Goal: Transaction & Acquisition: Purchase product/service

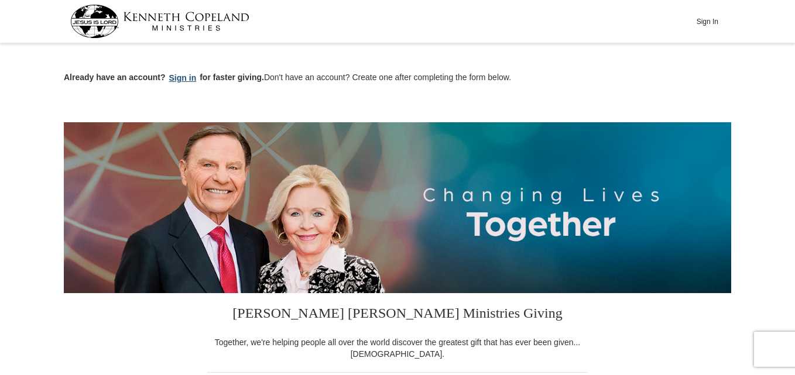
click at [178, 77] on button "Sign in" at bounding box center [183, 77] width 35 height 13
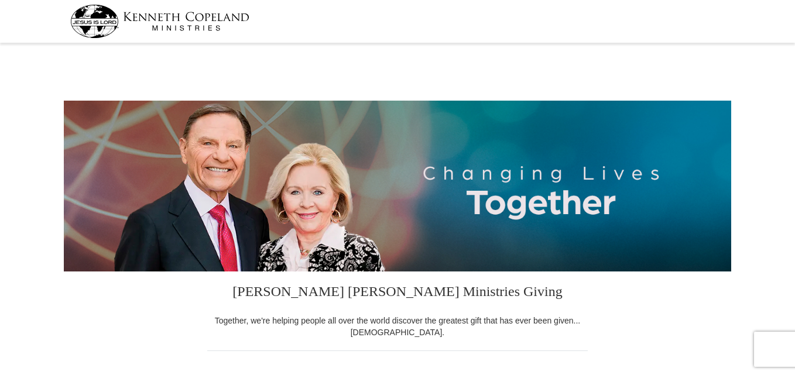
select select "OK"
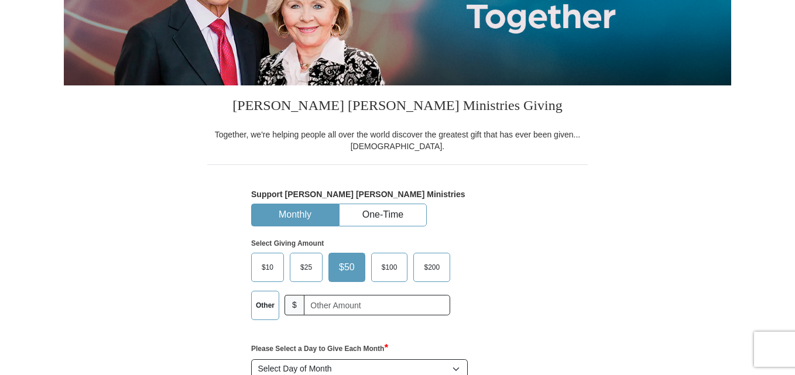
scroll to position [200, 0]
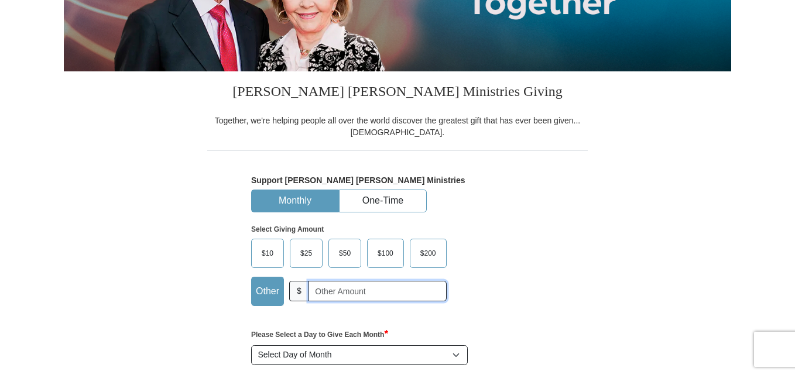
click at [345, 298] on input "text" at bounding box center [378, 291] width 138 height 20
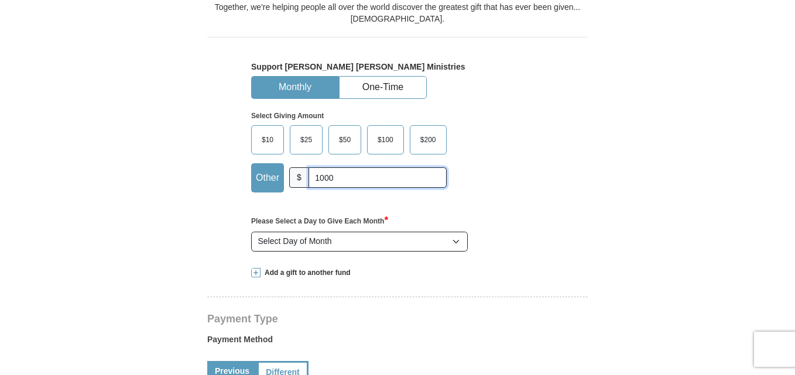
scroll to position [328, 0]
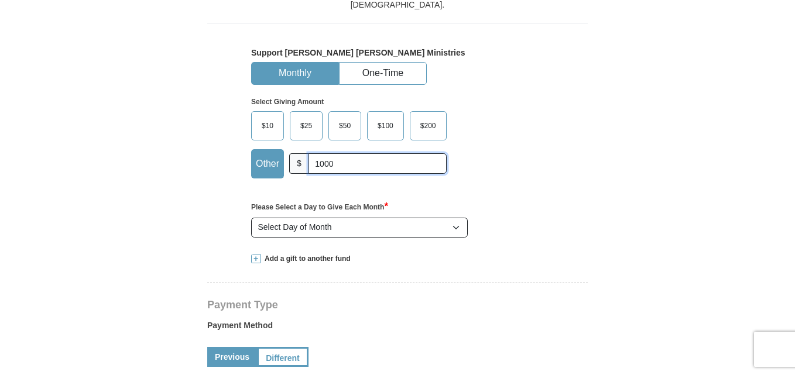
type input "1000"
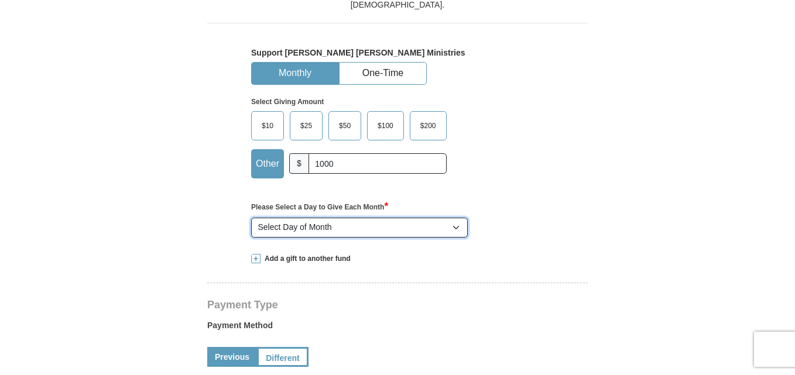
click at [457, 235] on select "Select Day of Month 1 2 3 4 5 6 7 8 9 10 11 12 13 14 15 16 17 18 19 20 21 22 23…" at bounding box center [359, 228] width 217 height 20
click at [456, 230] on select "Select Day of Month 1 2 3 4 5 6 7 8 9 10 11 12 13 14 15 16 17 18 19 20 21 22 23…" at bounding box center [359, 228] width 217 height 20
click at [378, 72] on button "One-Time" at bounding box center [383, 74] width 87 height 22
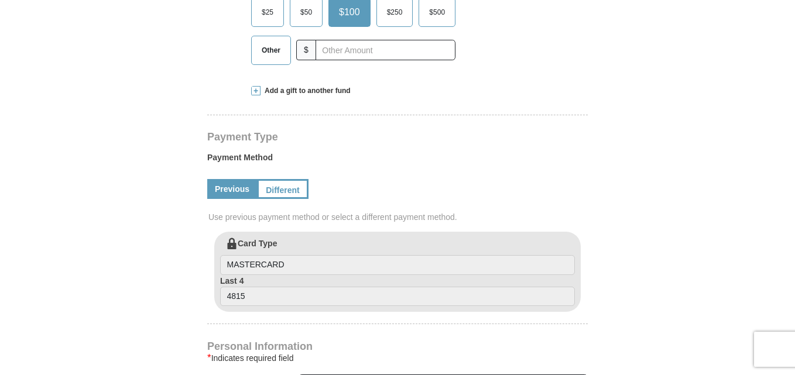
scroll to position [448, 0]
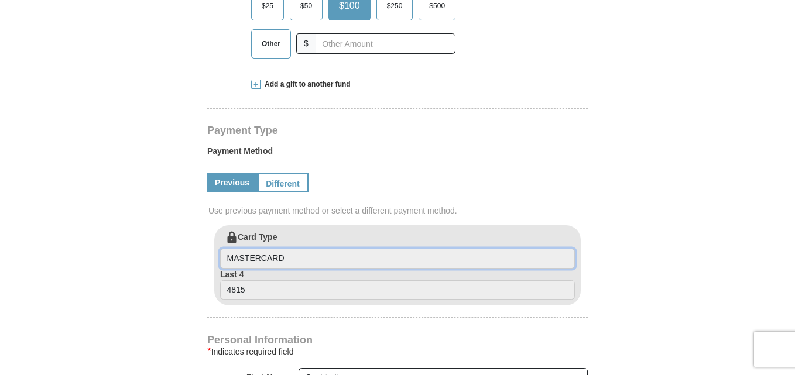
click at [305, 256] on input "MASTERCARD" at bounding box center [397, 259] width 355 height 20
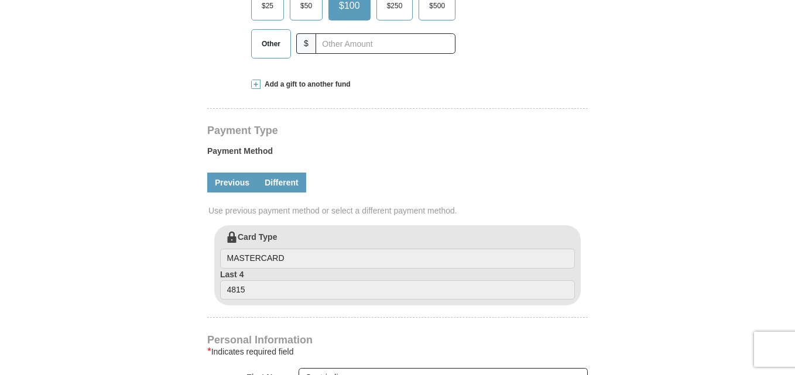
click at [281, 182] on link "Different" at bounding box center [281, 183] width 49 height 20
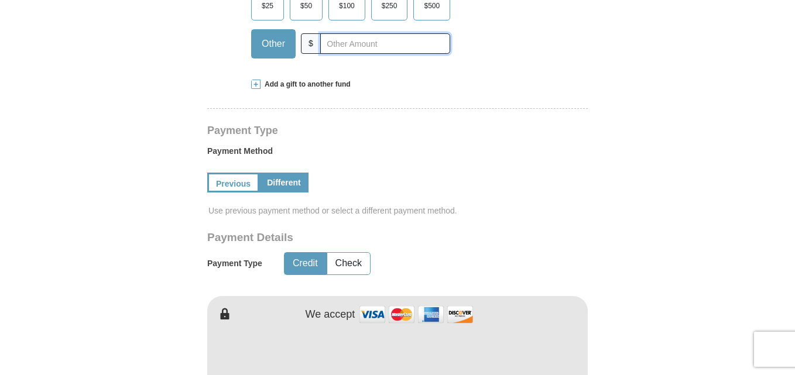
click at [388, 43] on input "text" at bounding box center [385, 43] width 130 height 20
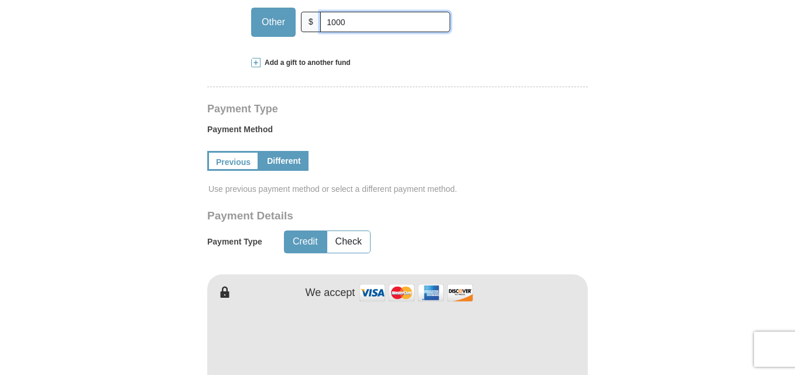
scroll to position [524, 0]
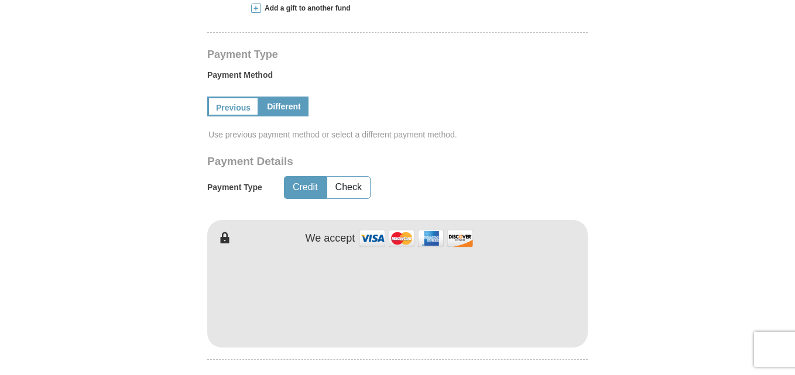
type input "1000"
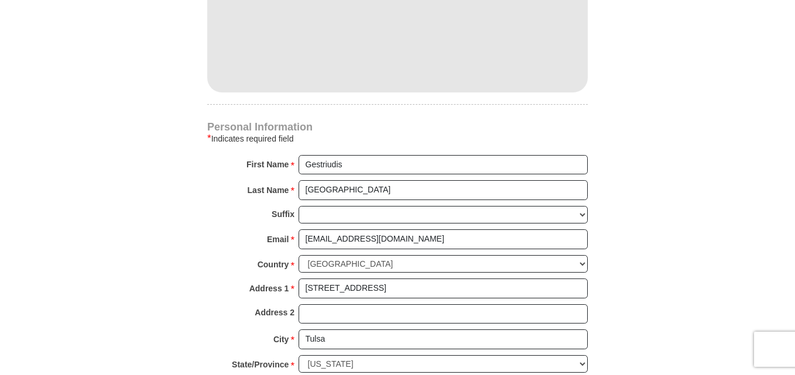
scroll to position [793, 0]
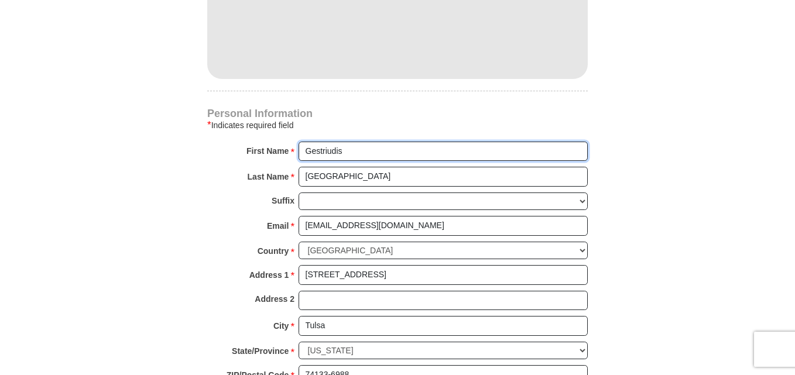
drag, startPoint x: 344, startPoint y: 152, endPoint x: 247, endPoint y: 151, distance: 96.6
click at [247, 151] on div "First Name * Gestriudis Please enter First Name" at bounding box center [397, 155] width 381 height 26
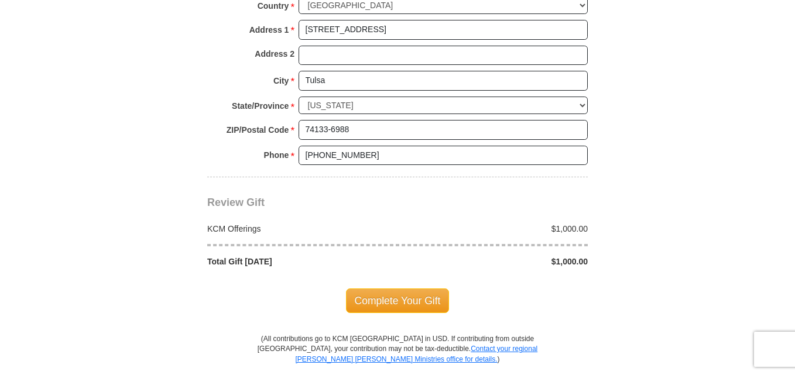
scroll to position [1048, 0]
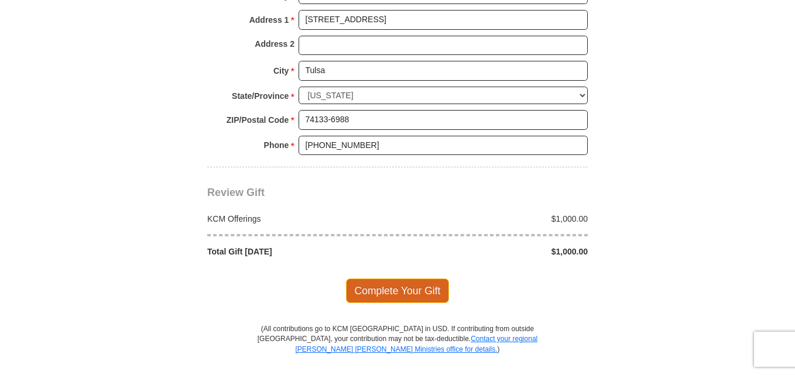
type input "[PERSON_NAME]"
click at [397, 291] on span "Complete Your Gift" at bounding box center [398, 291] width 104 height 25
